Goal: Obtain resource: Download file/media

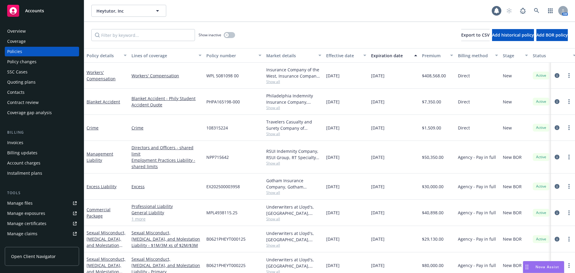
click at [22, 31] on div "Overview" at bounding box center [16, 31] width 19 height 10
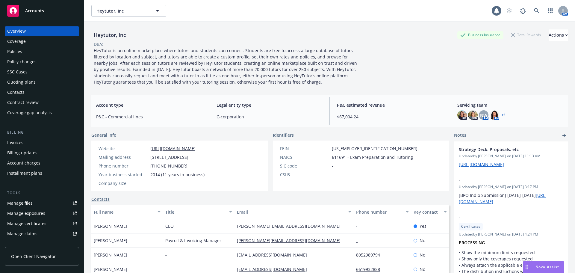
click at [18, 52] on div "Policies" at bounding box center [14, 52] width 15 height 10
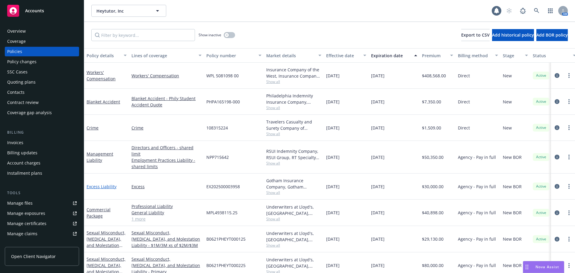
click at [103, 183] on link "Excess Liability" at bounding box center [102, 186] width 30 height 6
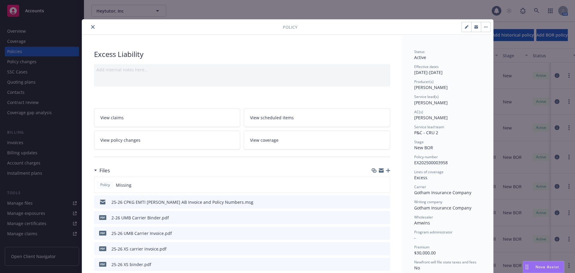
scroll to position [120, 0]
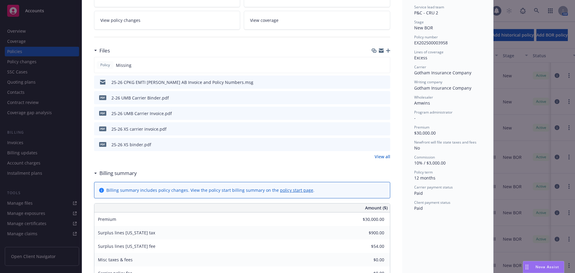
click at [381, 157] on link "View all" at bounding box center [382, 156] width 16 height 6
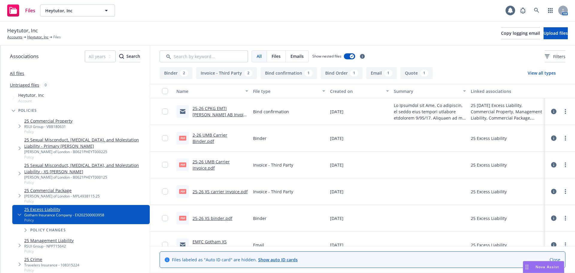
click at [554, 259] on link "Close" at bounding box center [554, 259] width 11 height 6
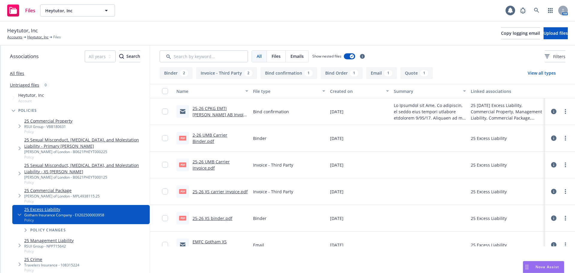
click at [215, 111] on div "25-26 CPKG EMTI Jennifer AB Invoice and Policy Numbers.msg" at bounding box center [220, 111] width 56 height 13
click at [212, 112] on link "25-26 CPKG EMTI [PERSON_NAME] AB Invoice and Policy Numbers.msg" at bounding box center [219, 114] width 55 height 18
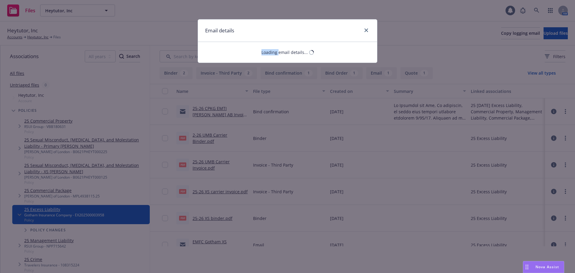
click at [212, 112] on div "Email details Loading email details..." at bounding box center [287, 136] width 575 height 273
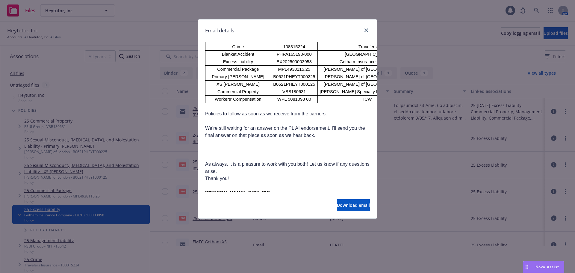
scroll to position [150, 0]
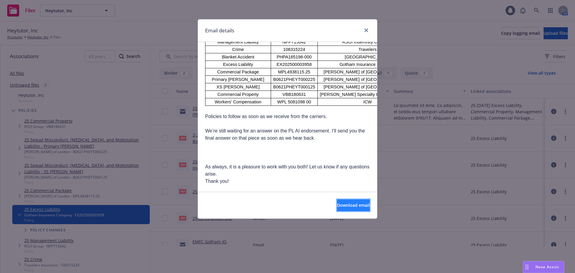
click at [348, 207] on span "Download email" at bounding box center [353, 205] width 33 height 6
click at [370, 31] on div "Email details" at bounding box center [287, 30] width 179 height 22
click at [365, 30] on icon "close" at bounding box center [366, 30] width 4 height 4
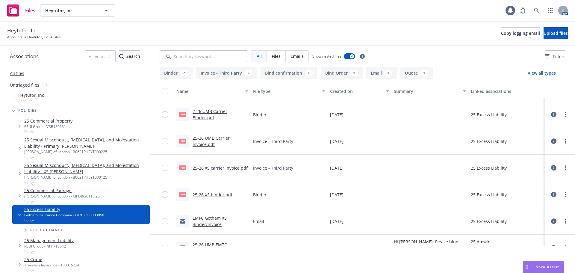
scroll to position [0, 0]
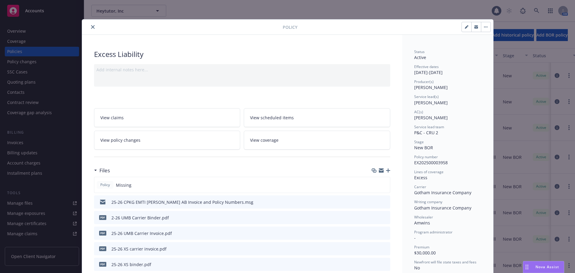
click at [90, 28] on button "close" at bounding box center [92, 26] width 7 height 7
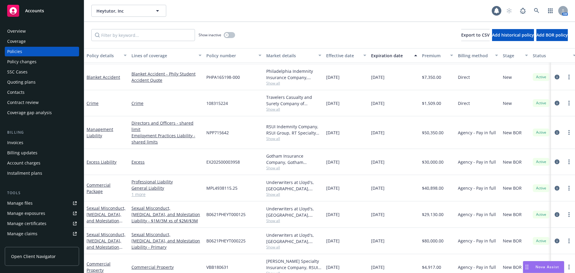
scroll to position [30, 0]
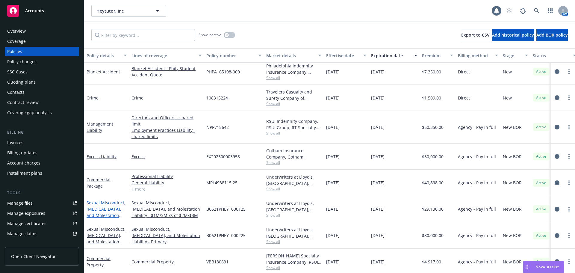
click at [102, 200] on link "Sexual Misconduct, Physical Abuse, and Molestation Liability - XS SAM" at bounding box center [106, 215] width 39 height 31
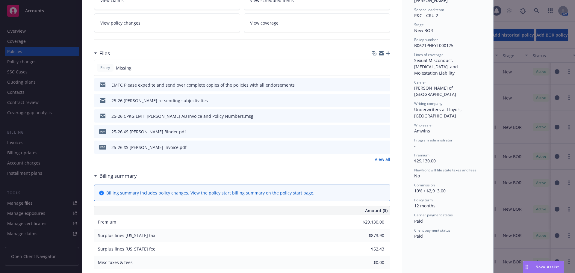
scroll to position [120, 0]
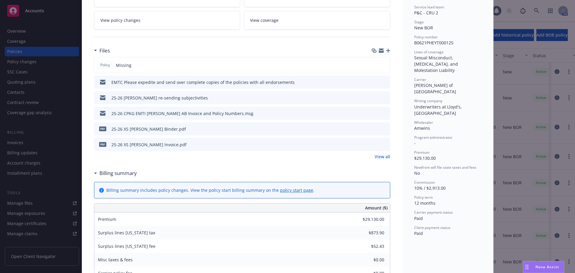
click at [383, 81] on icon "preview file" at bounding box center [384, 82] width 5 height 4
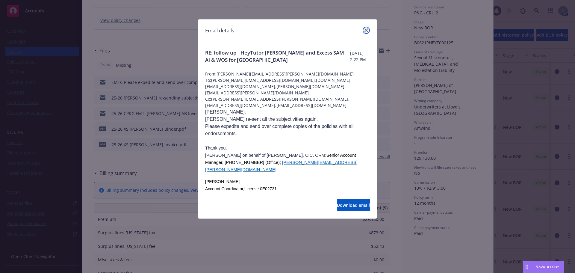
click at [368, 31] on link "close" at bounding box center [365, 30] width 7 height 7
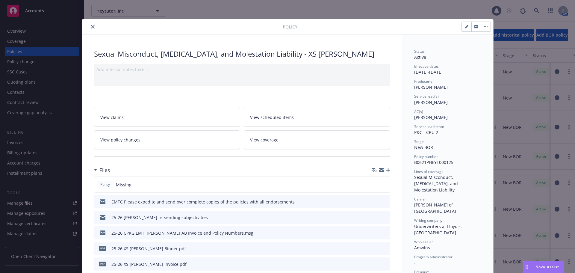
scroll to position [0, 0]
click at [91, 26] on icon "close" at bounding box center [93, 27] width 4 height 4
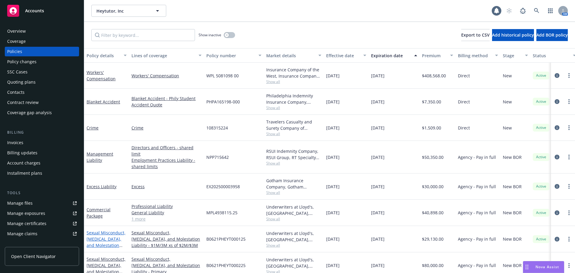
scroll to position [30, 0]
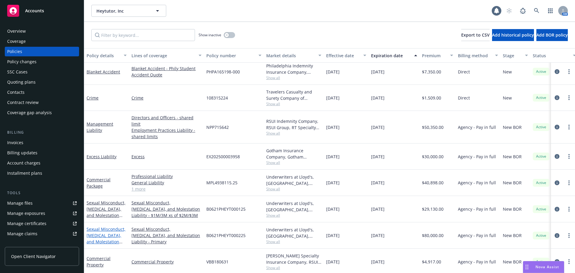
click at [107, 231] on link "Sexual Misconduct, Physical Abuse, and Molestation Liability - Primary SAM" at bounding box center [106, 241] width 39 height 31
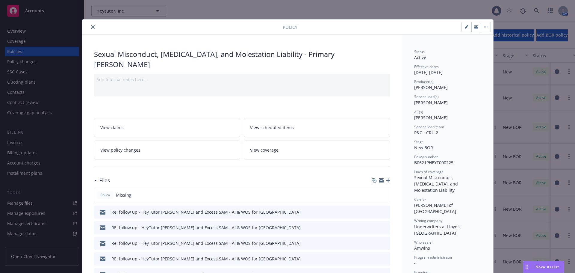
click at [92, 28] on icon "close" at bounding box center [93, 27] width 4 height 4
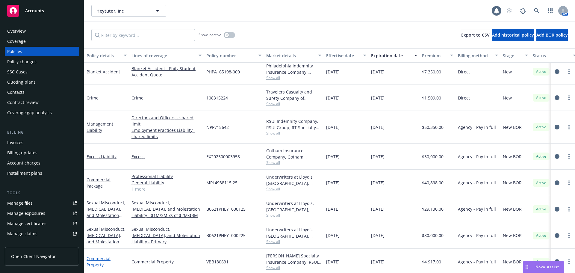
click at [102, 256] on link "Commercial Property" at bounding box center [99, 261] width 24 height 12
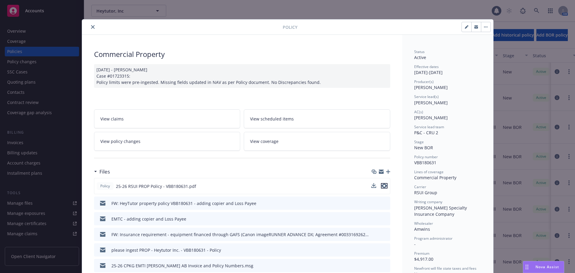
click at [382, 185] on icon "preview file" at bounding box center [383, 185] width 5 height 4
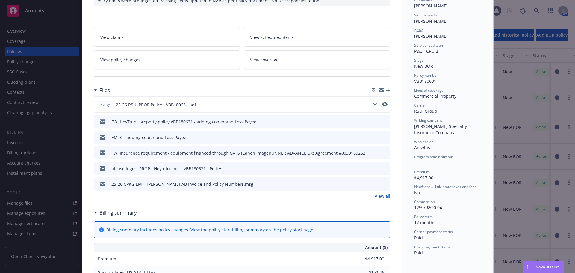
scroll to position [90, 0]
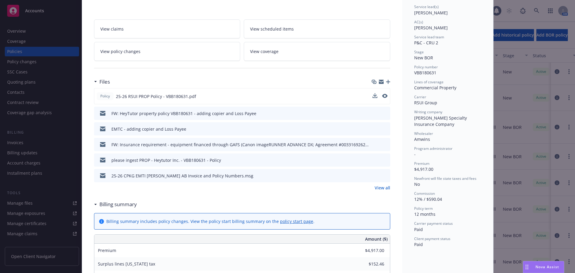
click at [379, 188] on link "View all" at bounding box center [382, 187] width 16 height 6
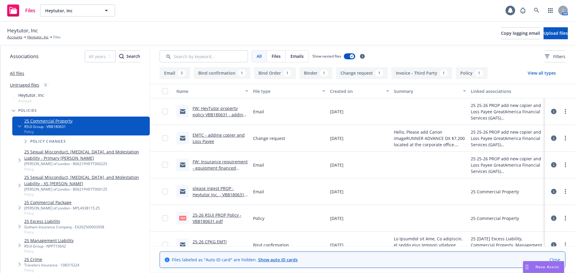
click at [553, 258] on link "Close" at bounding box center [554, 259] width 11 height 6
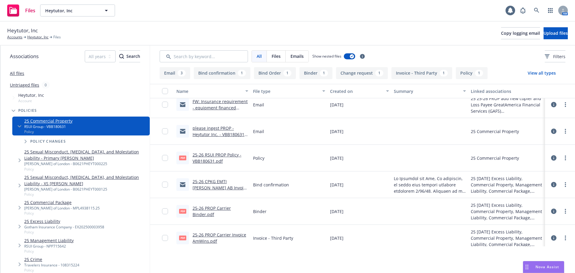
scroll to position [118, 0]
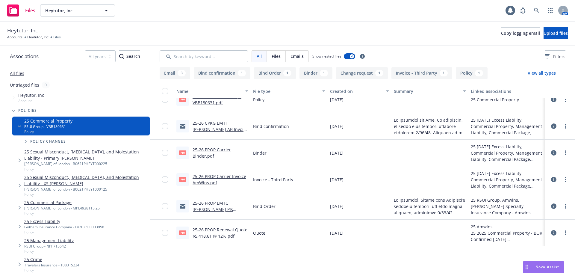
click at [202, 154] on link "25-26 PROP Carrier Binder.pdf" at bounding box center [211, 153] width 38 height 12
